Goal: Task Accomplishment & Management: Manage account settings

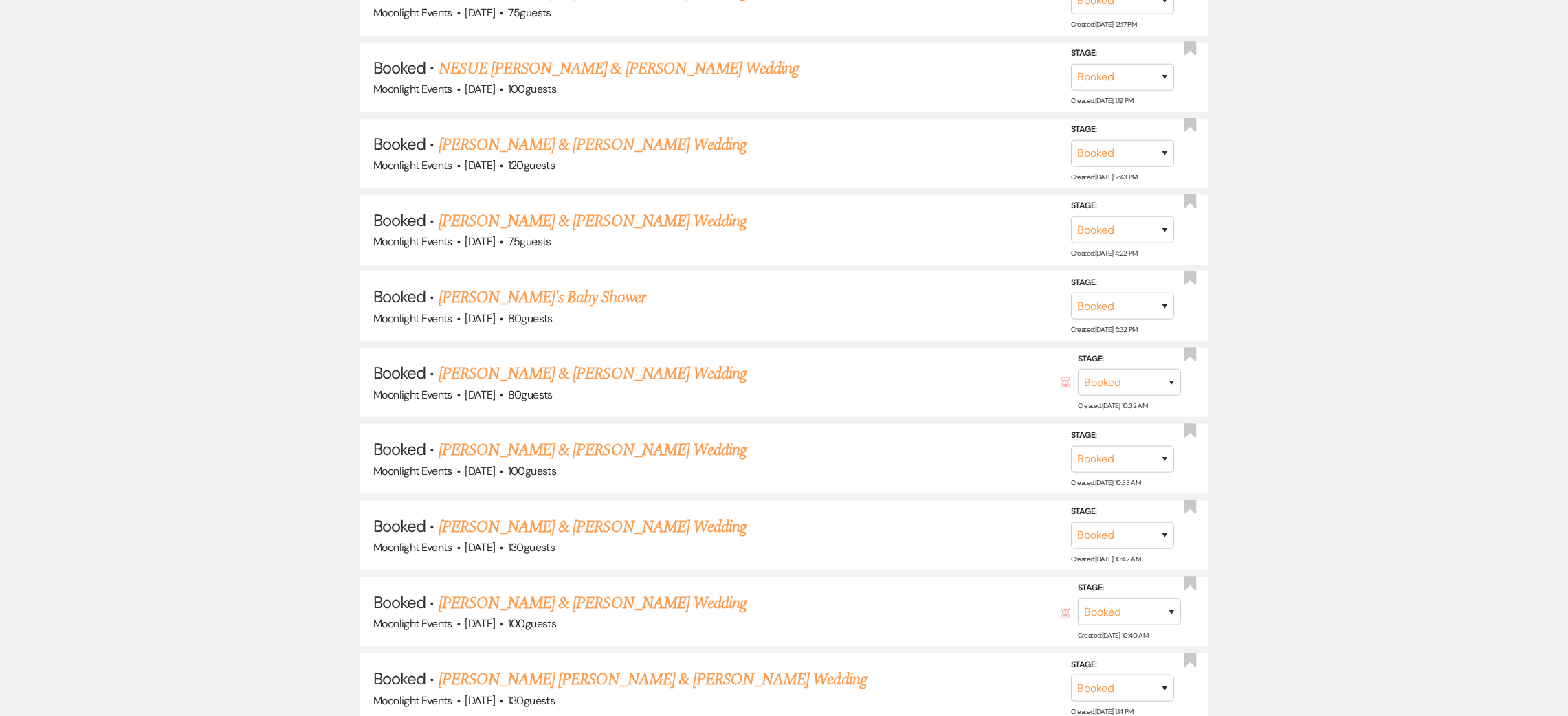
scroll to position [1271, 0]
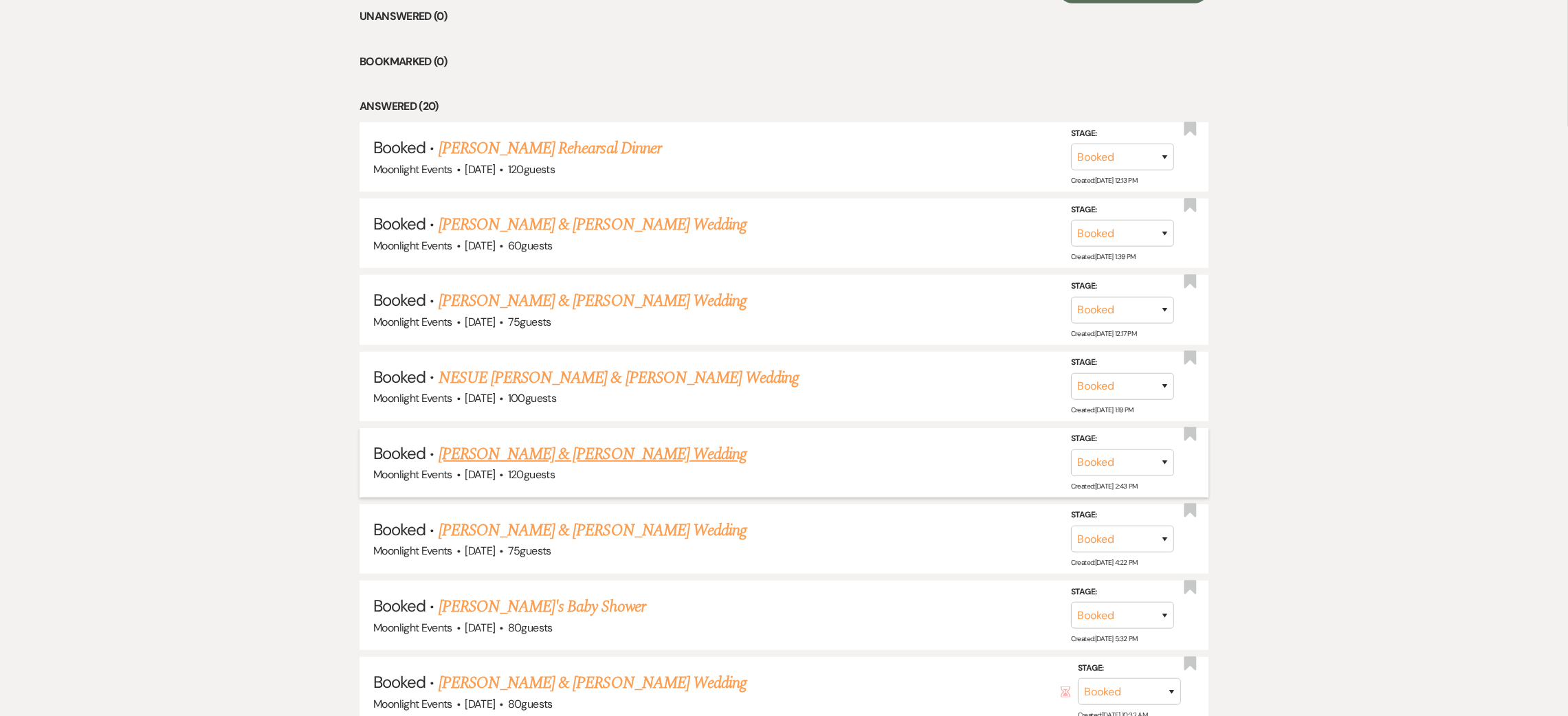
click at [540, 443] on link "[PERSON_NAME] & [PERSON_NAME] Wedding" at bounding box center [592, 454] width 308 height 25
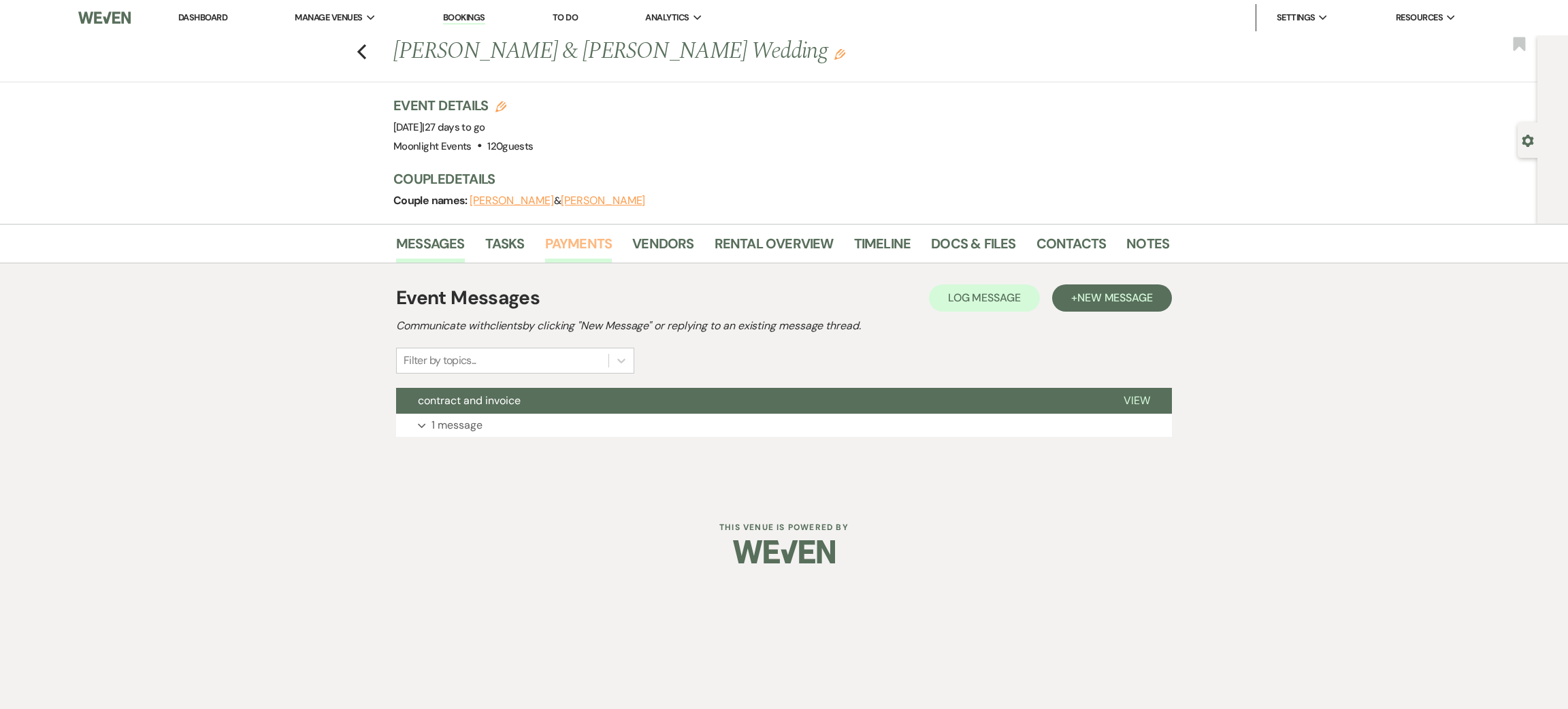
click at [587, 245] on link "Payments" at bounding box center [578, 247] width 67 height 30
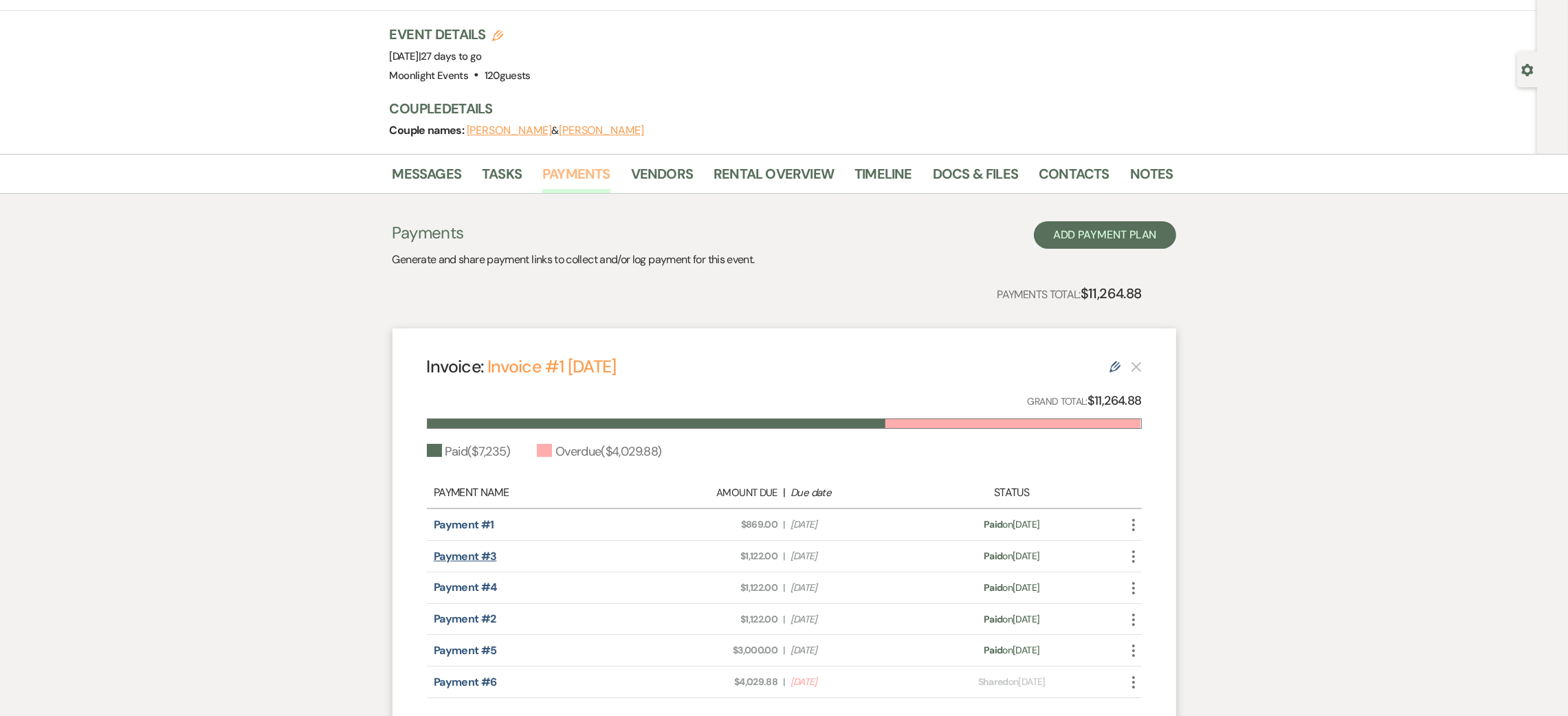
scroll to position [103, 0]
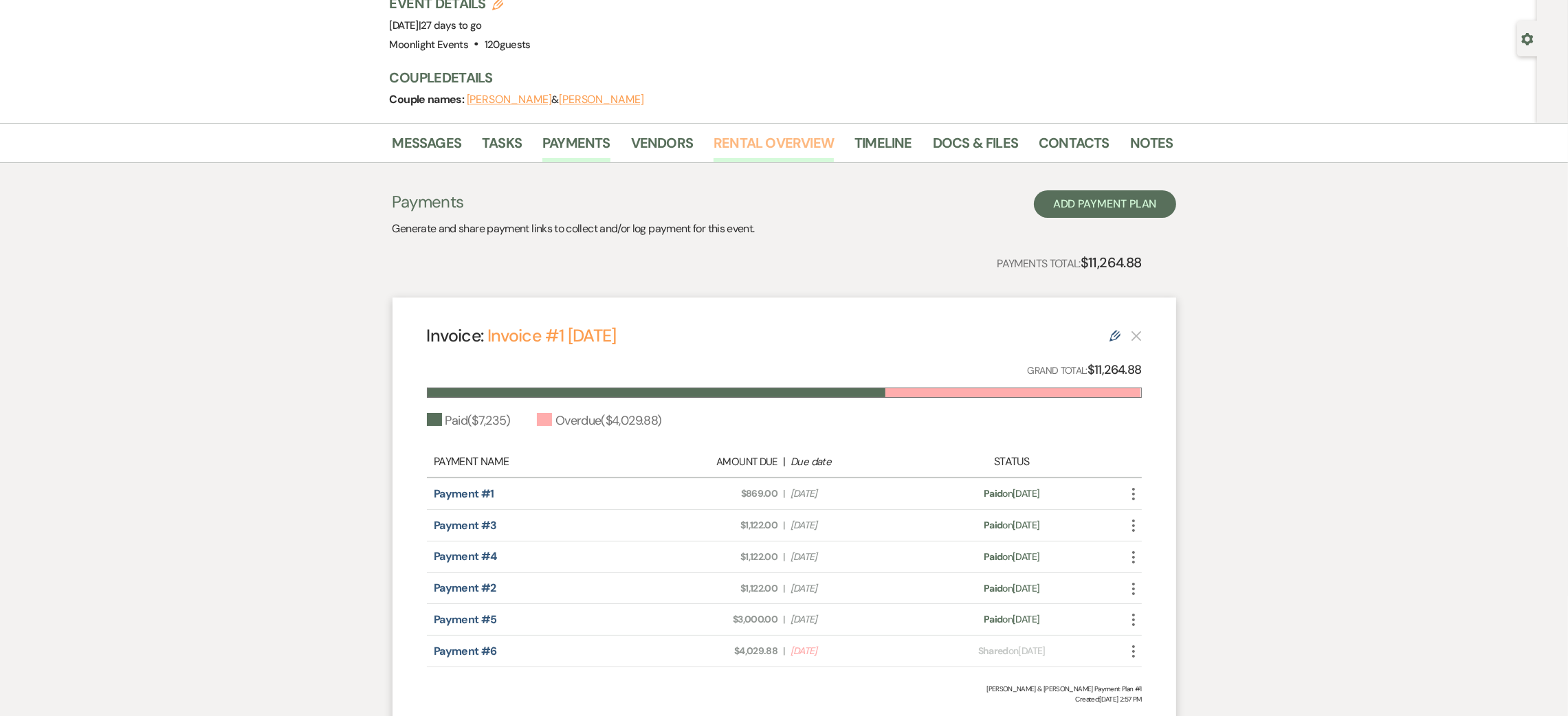
click at [746, 138] on link "Rental Overview" at bounding box center [773, 147] width 120 height 30
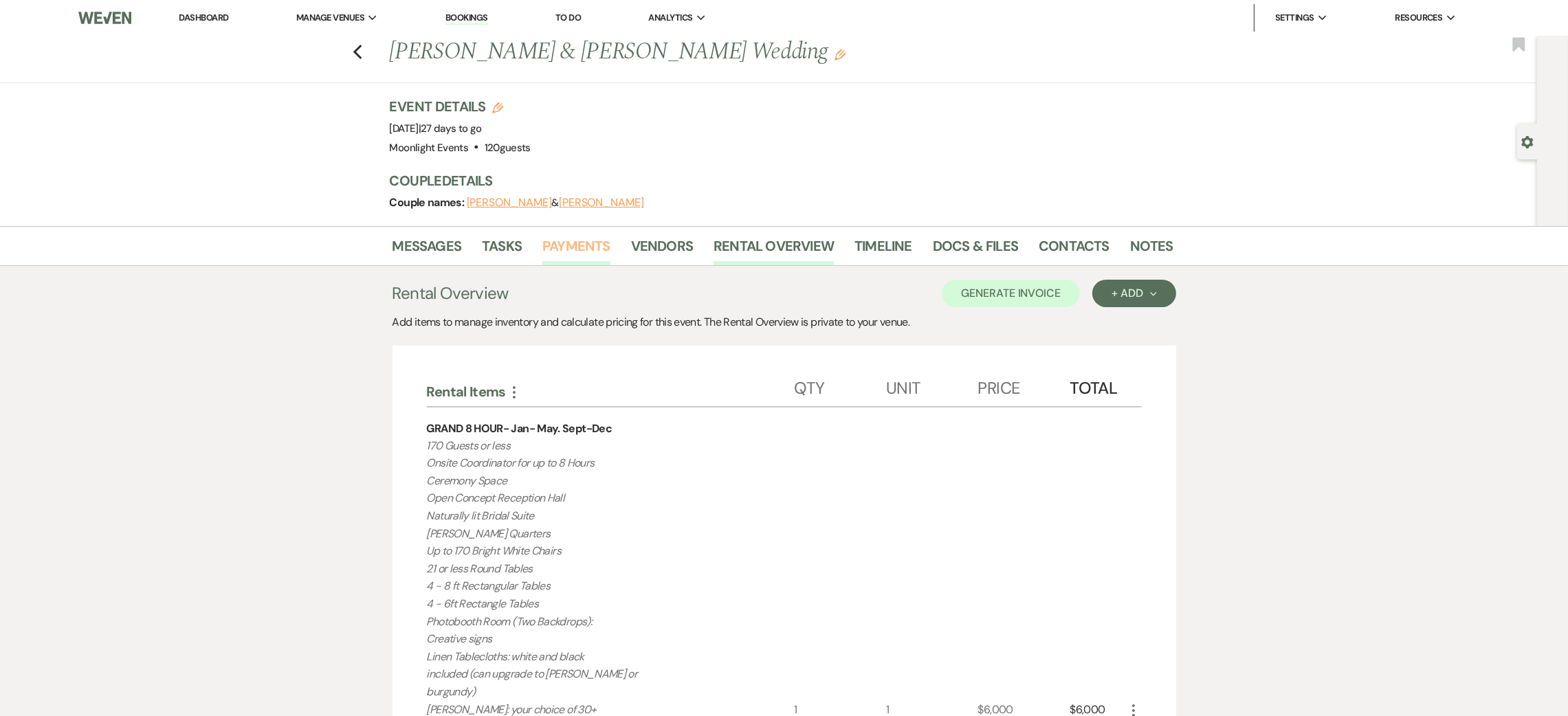
click at [579, 247] on link "Payments" at bounding box center [576, 250] width 68 height 30
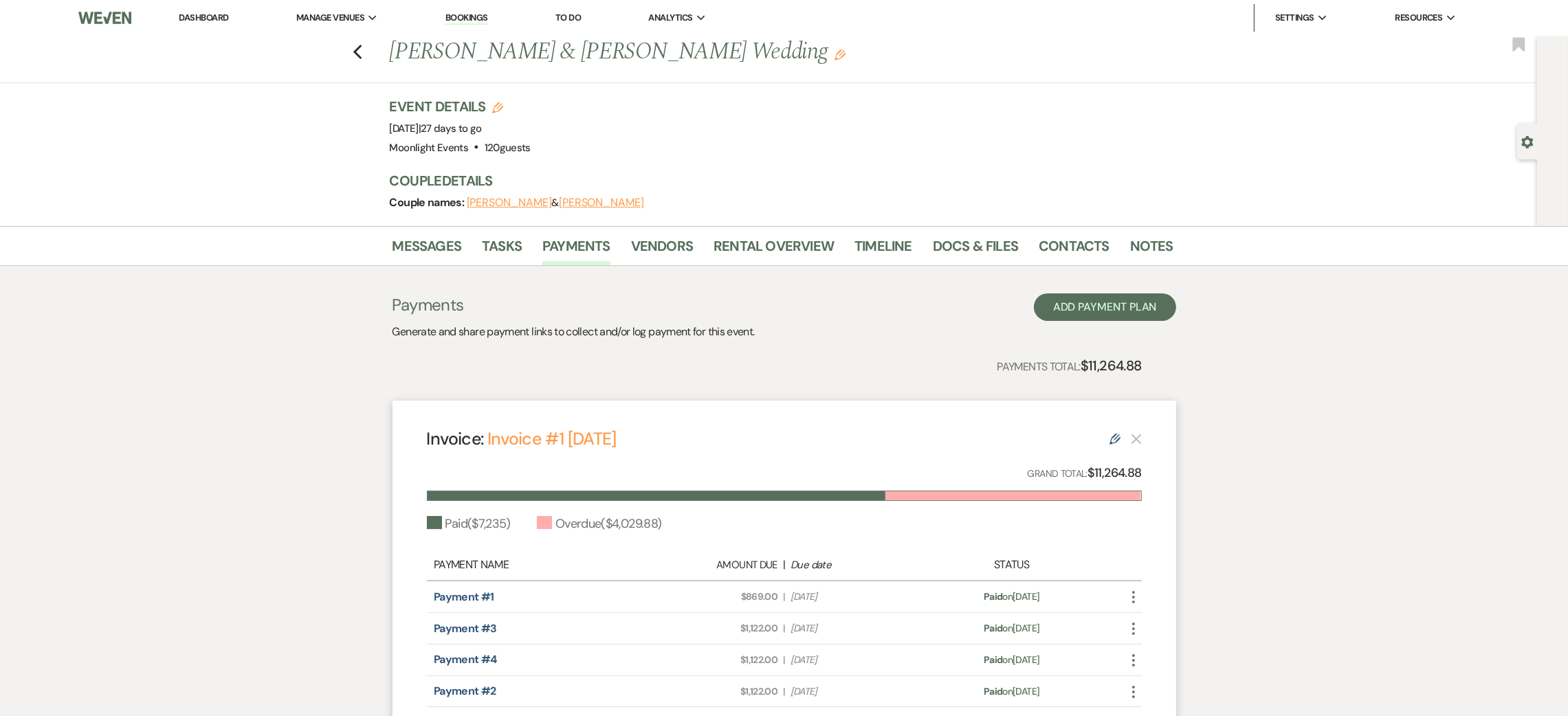
click at [220, 19] on link "Dashboard" at bounding box center [203, 17] width 49 height 11
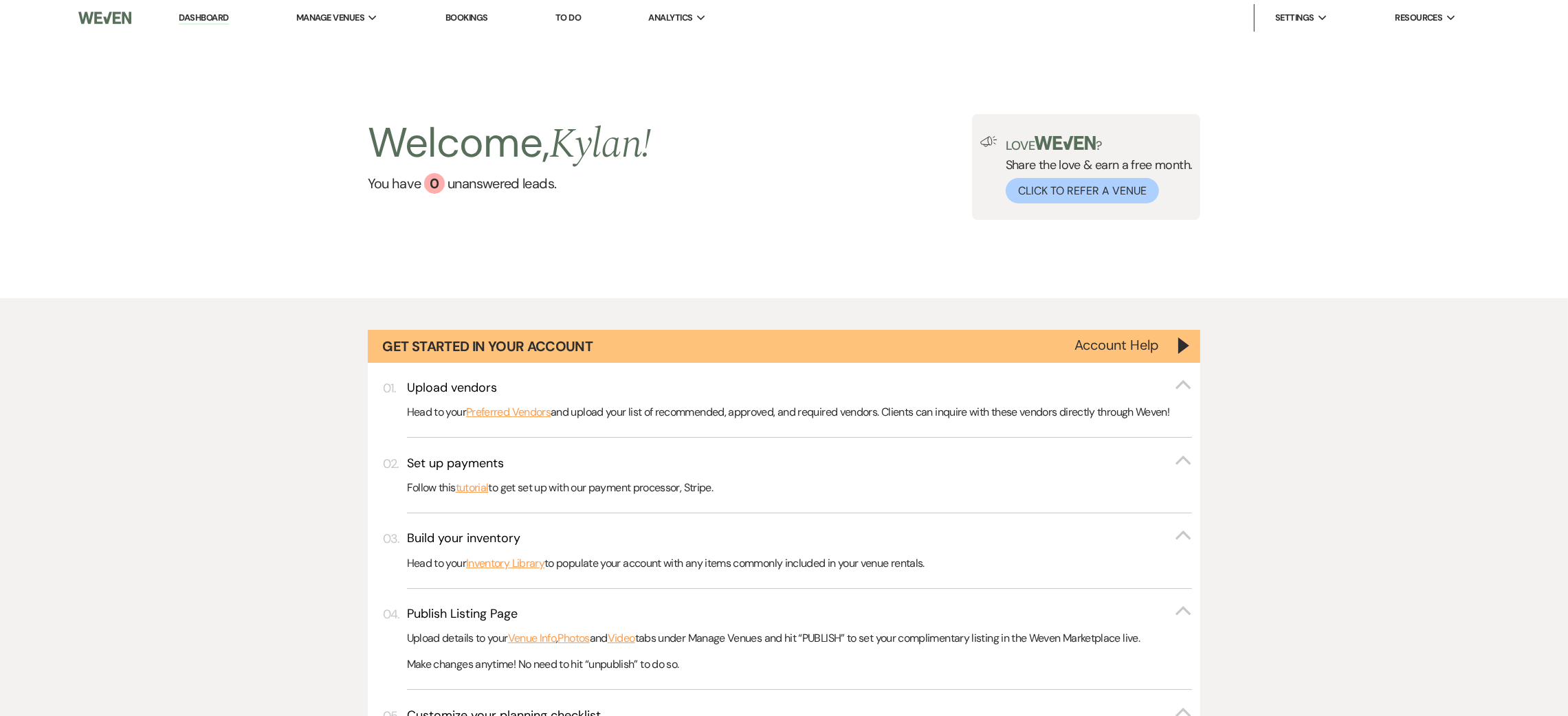
click at [196, 18] on link "Dashboard" at bounding box center [203, 18] width 49 height 13
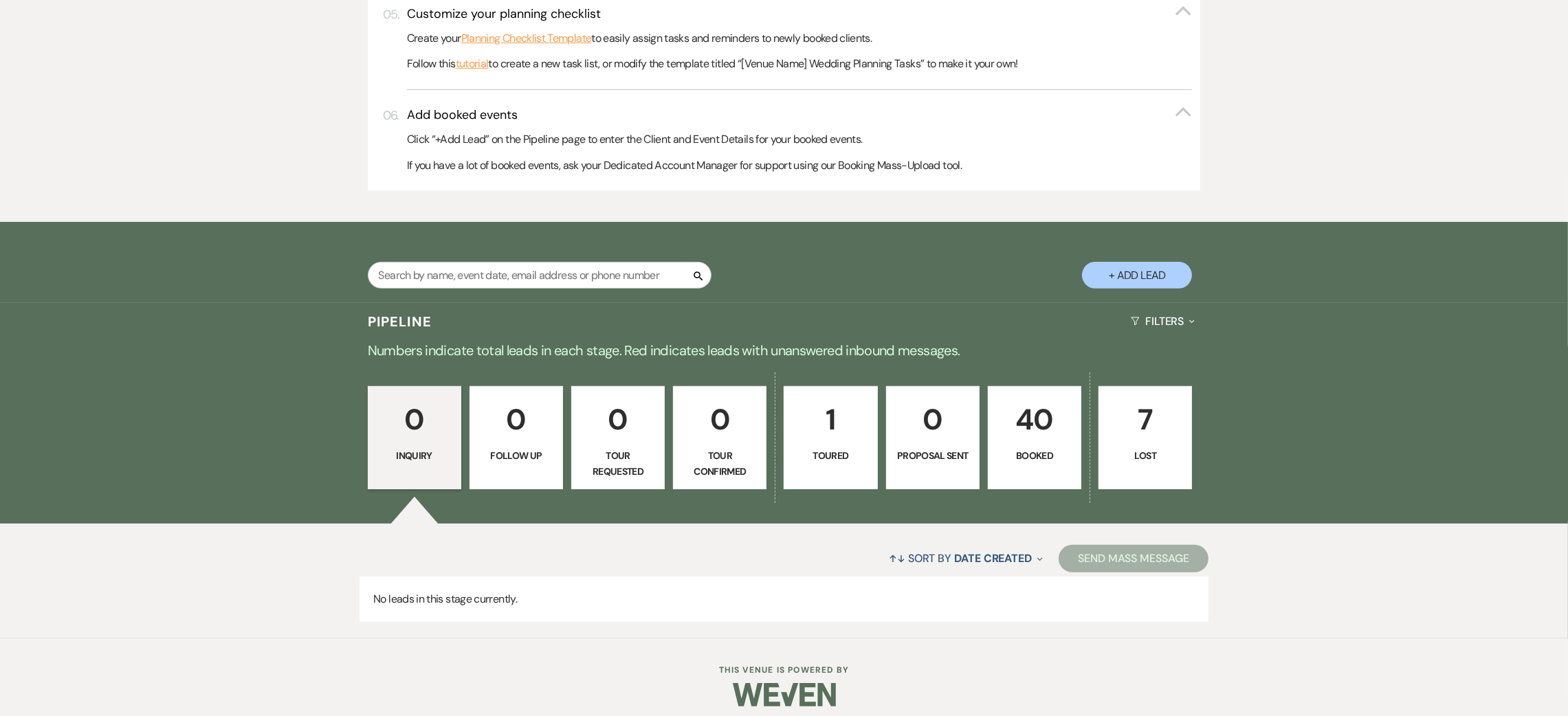
scroll to position [712, 0]
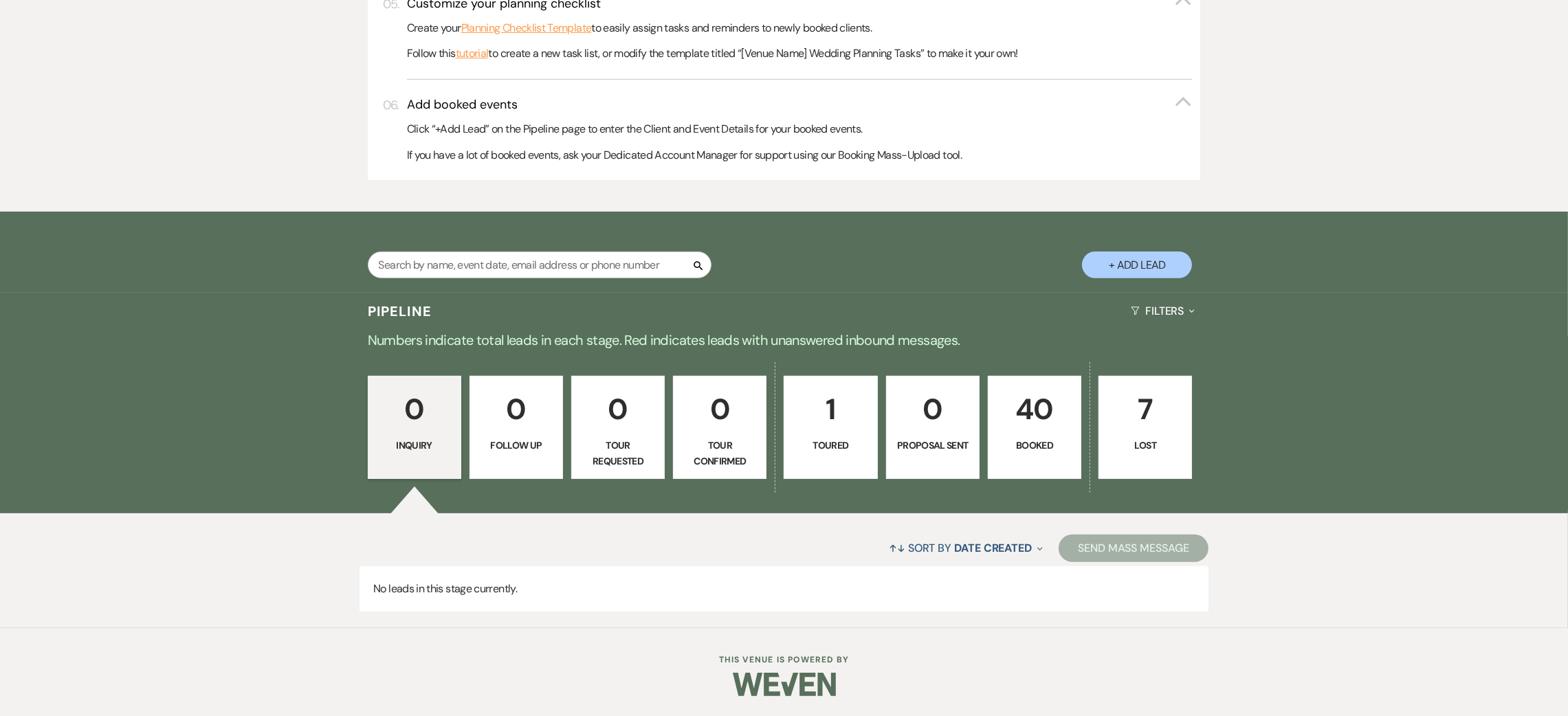
click at [1042, 453] on p "Booked" at bounding box center [1035, 445] width 76 height 15
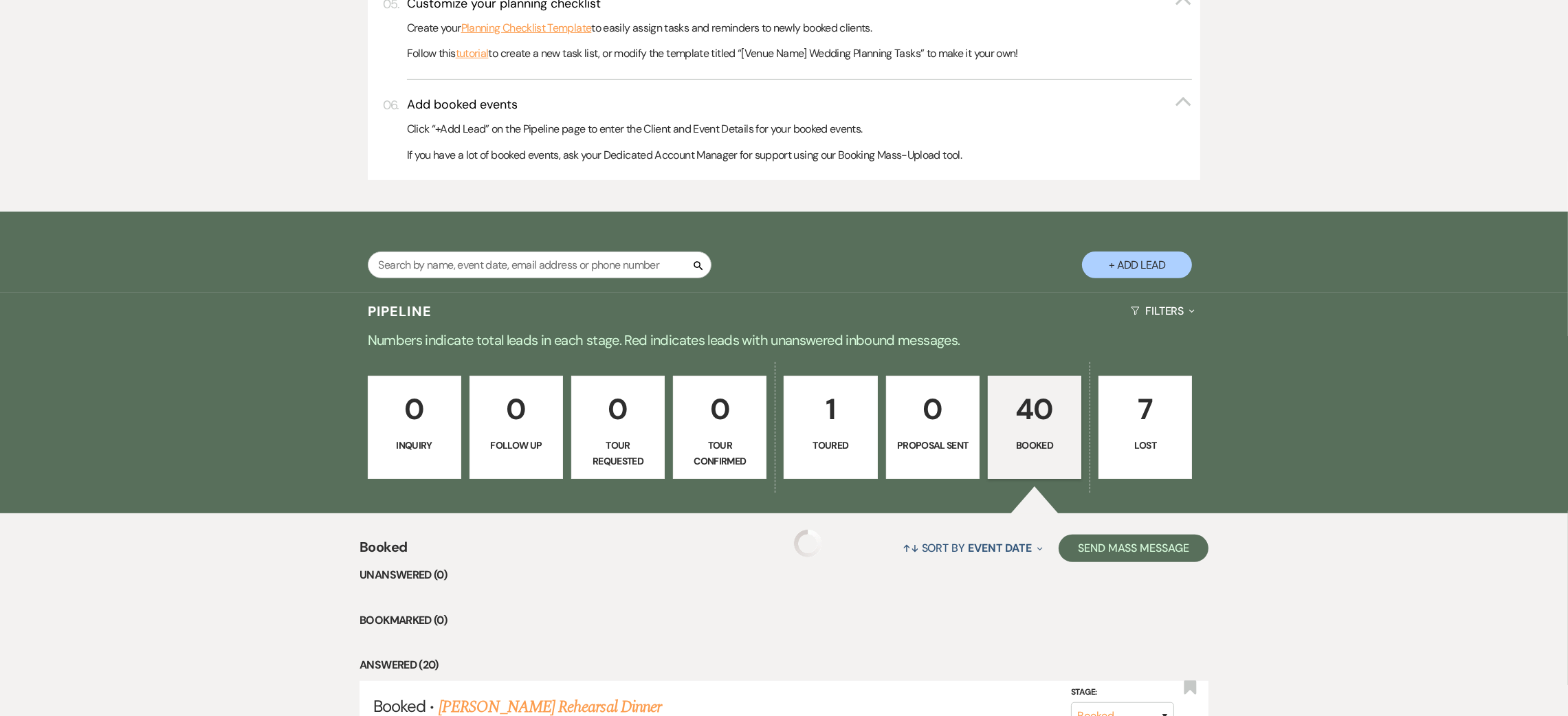
scroll to position [815, 0]
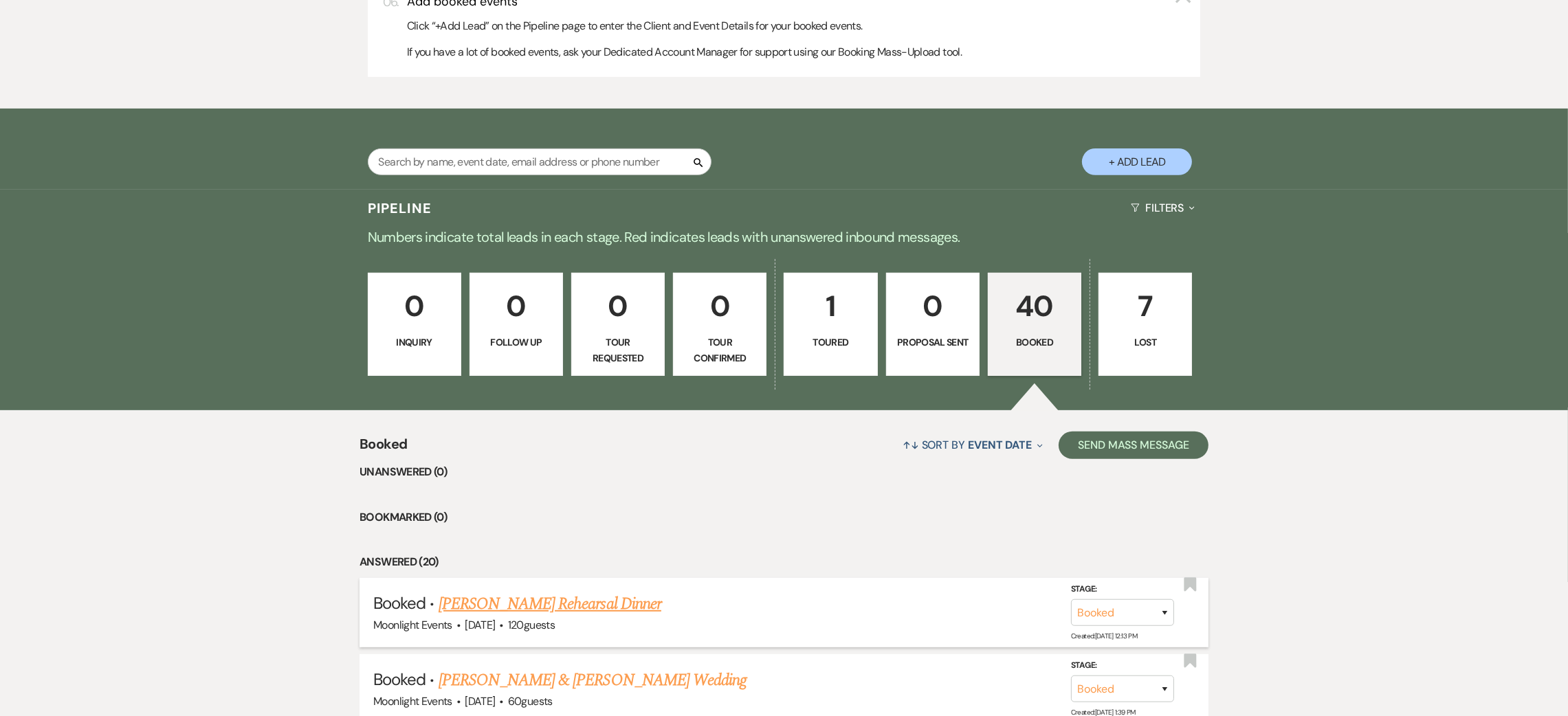
click at [580, 593] on link "[PERSON_NAME] Rehearsal Dinner" at bounding box center [550, 604] width 223 height 25
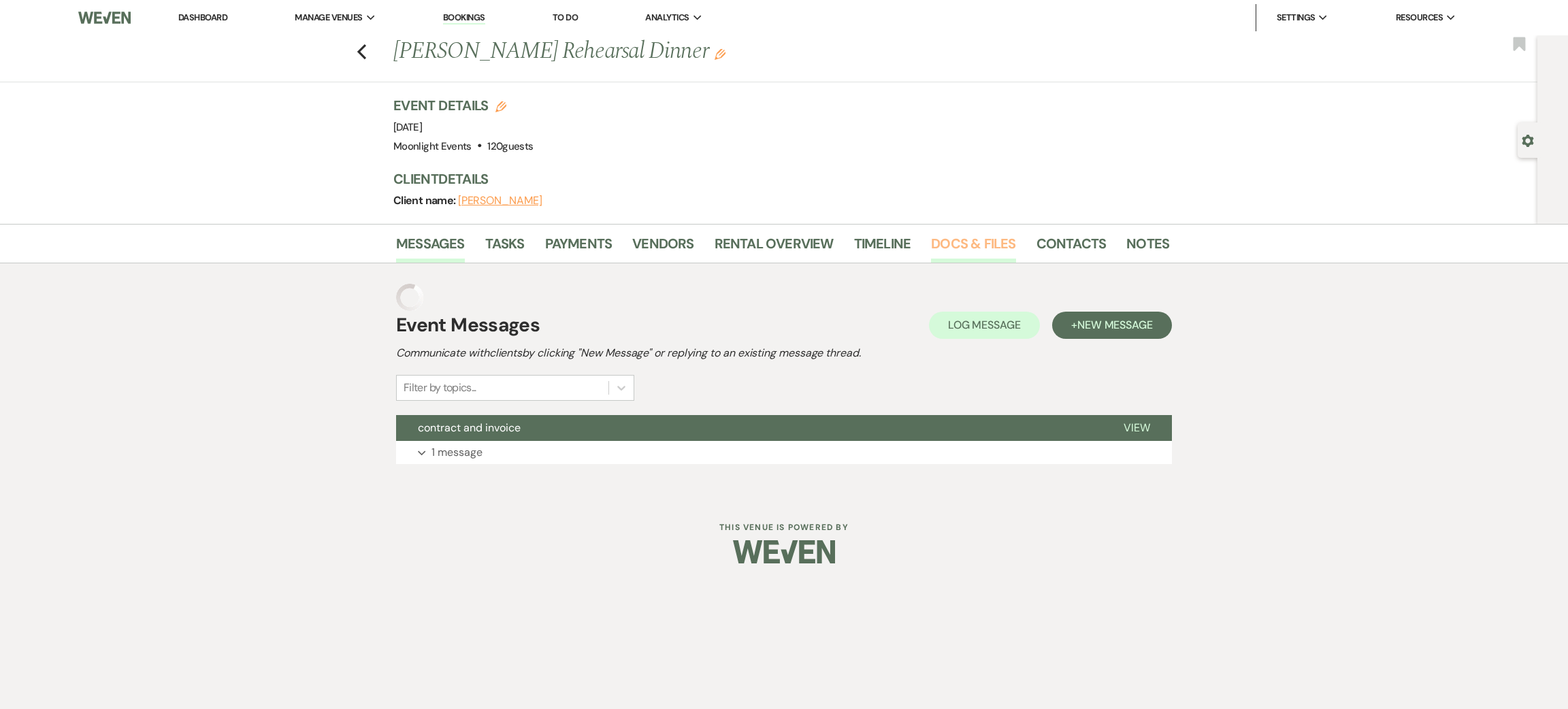
click at [974, 239] on link "Docs & Files" at bounding box center [973, 247] width 84 height 30
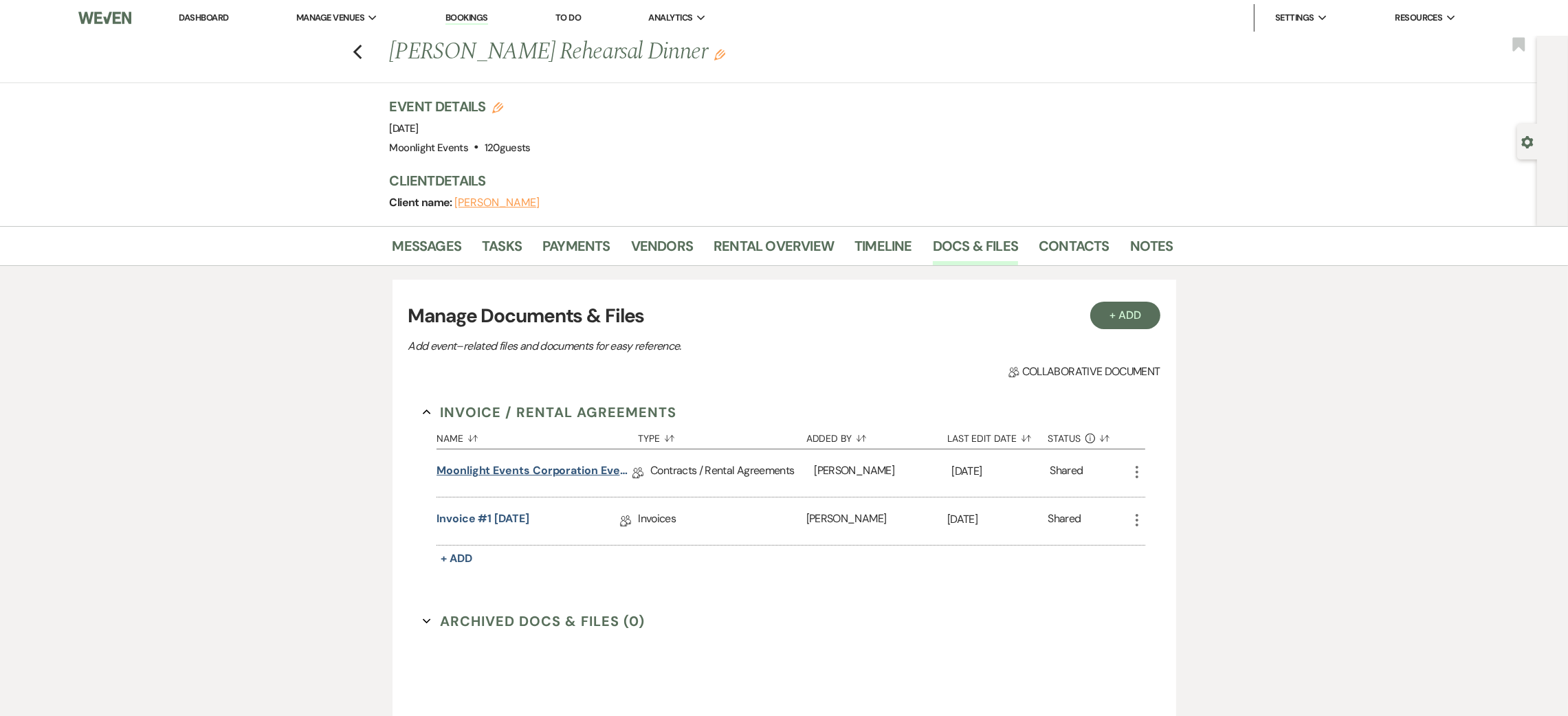
click at [615, 470] on link "Moonlight Events Corporation Event Contract 2025 final" at bounding box center [534, 473] width 196 height 21
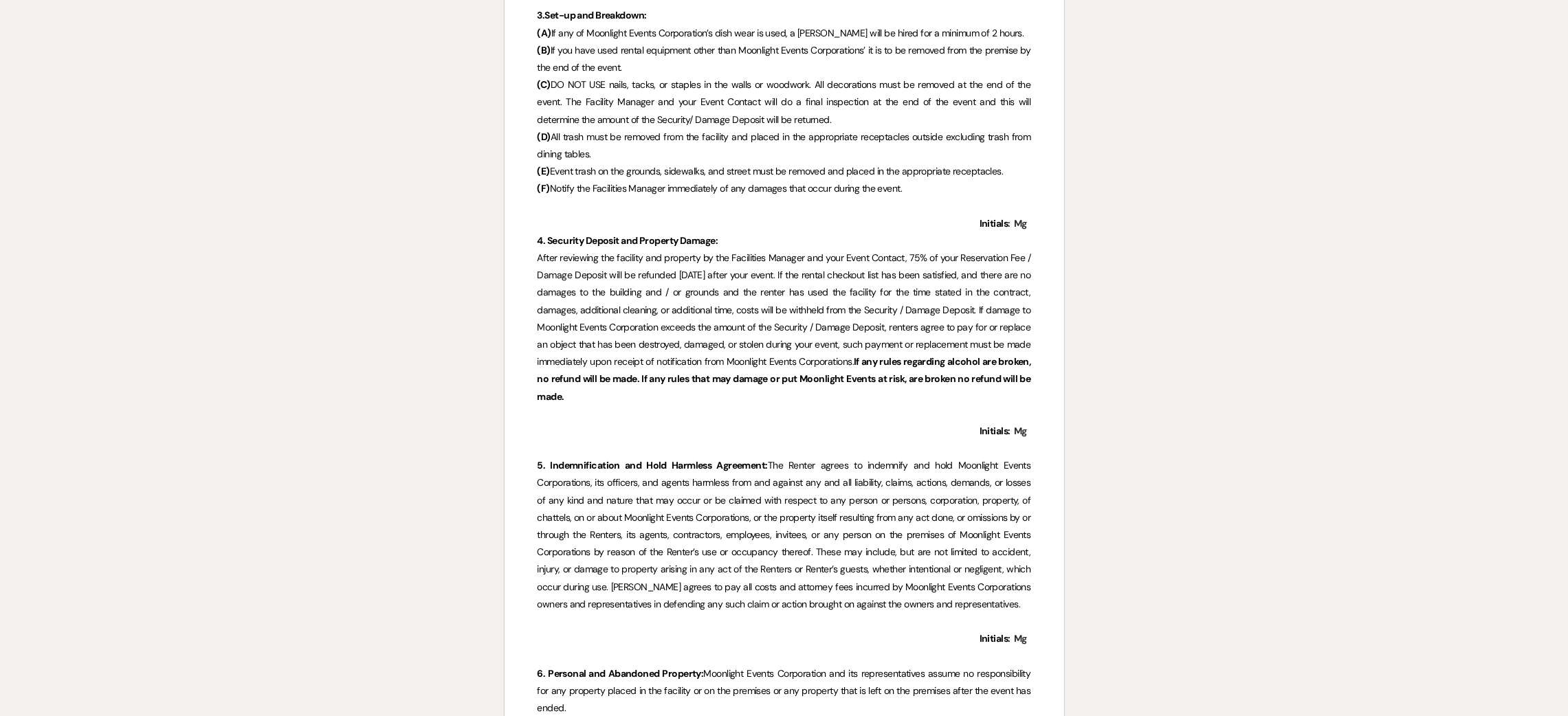
scroll to position [1958, 0]
